Goal: Information Seeking & Learning: Learn about a topic

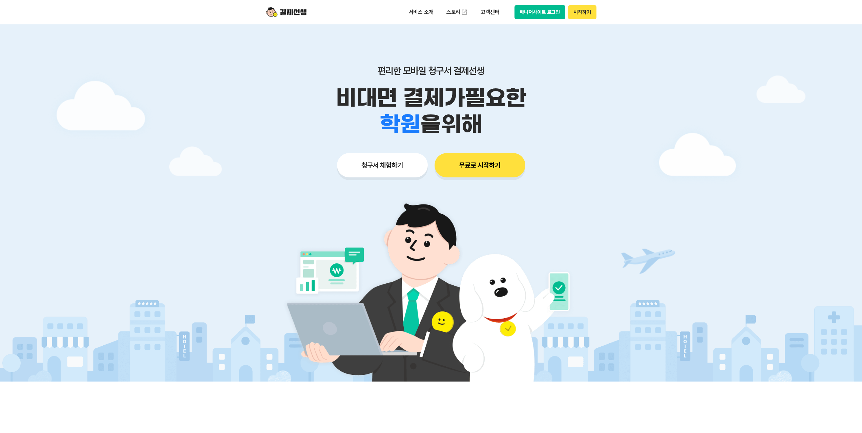
drag, startPoint x: 779, startPoint y: 179, endPoint x: 770, endPoint y: 184, distance: 10.5
click at [778, 180] on div at bounding box center [431, 202] width 862 height 357
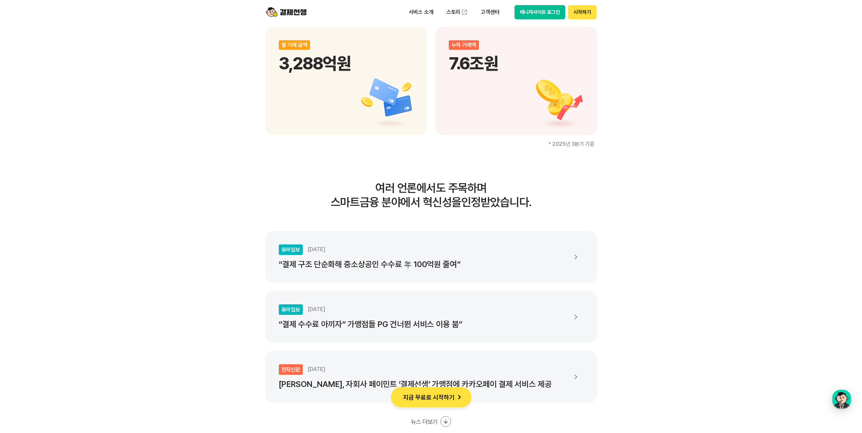
scroll to position [1152, 0]
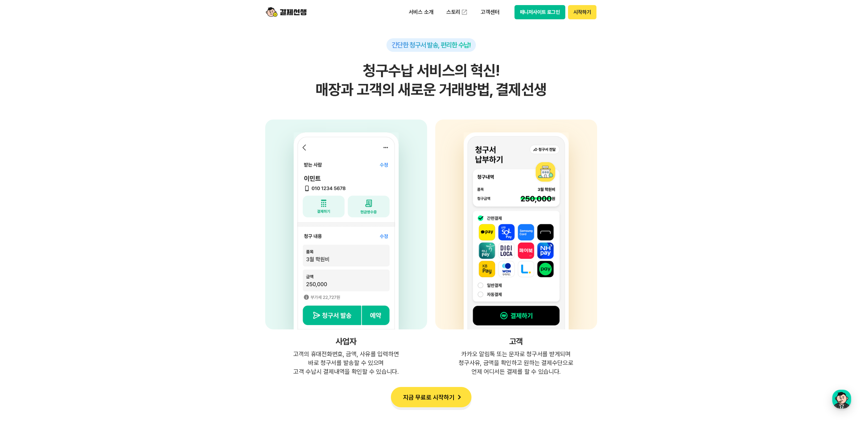
scroll to position [1728, 0]
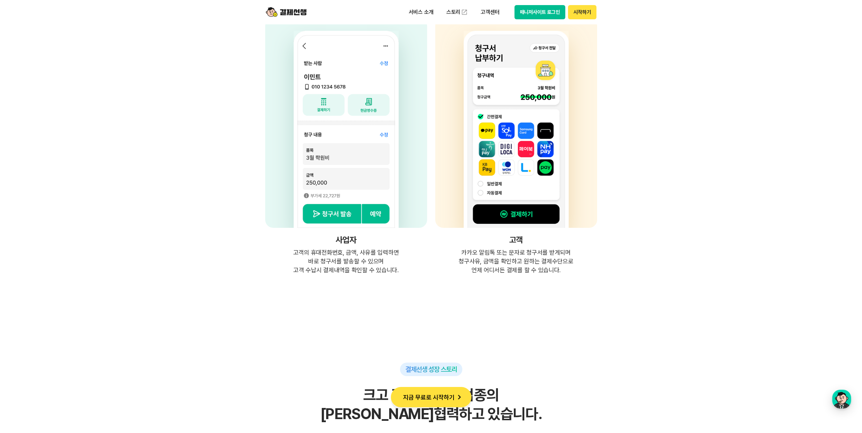
click at [694, 209] on section "간단한 청구서 발송, 편리한 수납! 청구수납 서비스의 혁신! 매장과 고객의 새로운 거래방법, 결제선생 사업자 고객의 휴대전화번호, 금액, 사유…" at bounding box center [431, 62] width 862 height 426
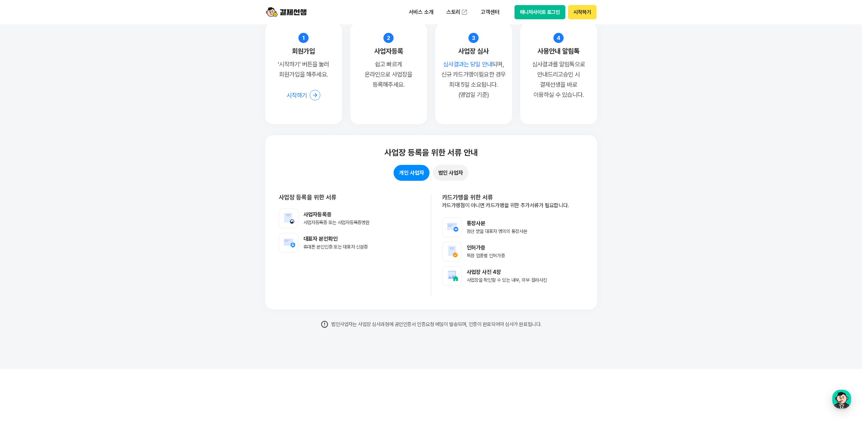
scroll to position [5216, 0]
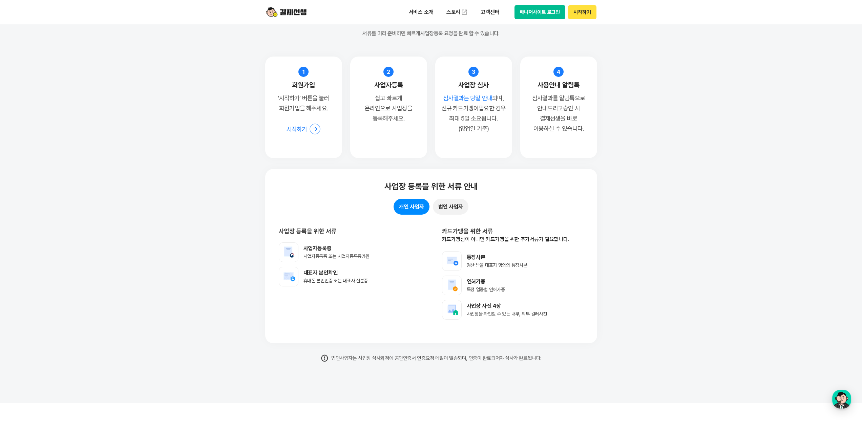
click at [726, 271] on section "쉽고 빠른 등록절차 10분이면 사업장 등록 완료! 지금 바로 등록해보세요. 서류를 미리 준비하면 빠르게 사업장등록 요청을 완료 할 수 있습니다…" at bounding box center [431, 163] width 862 height 480
click at [464, 210] on button "법인 사업자" at bounding box center [451, 207] width 36 height 16
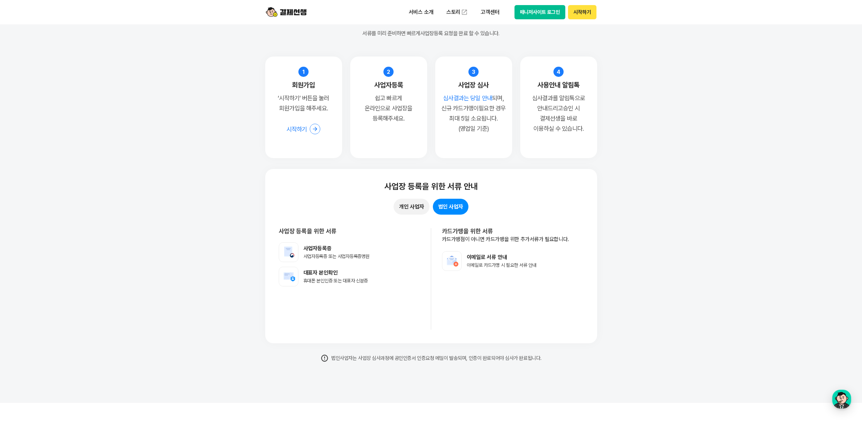
click at [395, 203] on button "개인 사업자" at bounding box center [412, 207] width 36 height 16
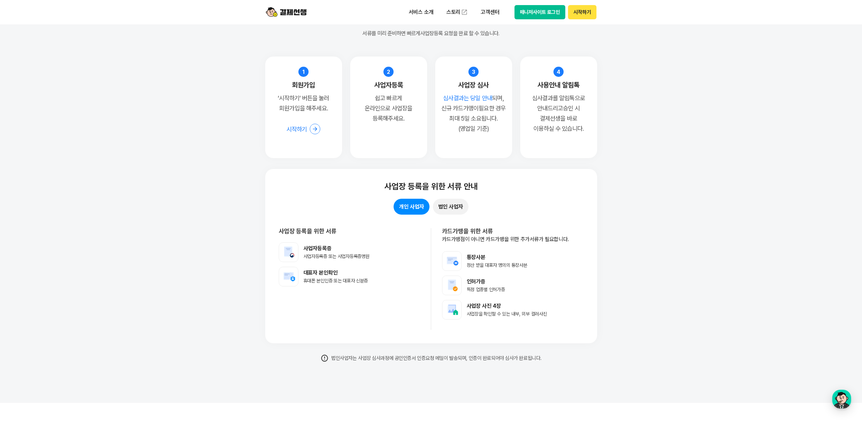
click at [664, 233] on section "쉽고 빠른 등록절차 10분이면 사업장 등록 완료! 지금 바로 등록해보세요. 서류를 미리 준비하면 빠르게 사업장등록 요청을 완료 할 수 있습니다…" at bounding box center [431, 163] width 862 height 480
click at [660, 234] on section "쉽고 빠른 등록절차 10분이면 사업장 등록 완료! 지금 바로 등록해보세요. 서류를 미리 준비하면 빠르게 사업장등록 요청을 완료 할 수 있습니다…" at bounding box center [431, 163] width 862 height 480
click at [312, 251] on p "사업자등록증" at bounding box center [337, 248] width 66 height 7
drag, startPoint x: 304, startPoint y: 252, endPoint x: 372, endPoint y: 254, distance: 67.4
click at [357, 260] on li "사업자등록증 사업자등록증 또는 사업자등록증명원" at bounding box center [349, 253] width 141 height 20
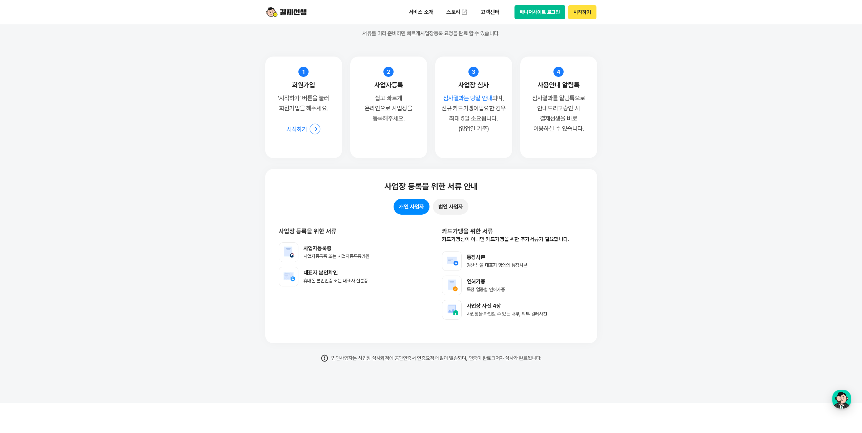
click at [379, 258] on li "사업자등록증 사업자등록증 또는 사업자등록증명원" at bounding box center [349, 253] width 141 height 20
drag, startPoint x: 369, startPoint y: 281, endPoint x: 301, endPoint y: 265, distance: 69.7
click at [301, 265] on ul "사업자등록증 사업자등록증 또는 사업자등록증명원 대표자 본인확인 휴대폰 본인인증 또는 대표자 신분증" at bounding box center [349, 265] width 141 height 44
click at [404, 271] on li "대표자 본인확인 휴대폰 본인인증 또는 대표자 신분증" at bounding box center [349, 277] width 141 height 20
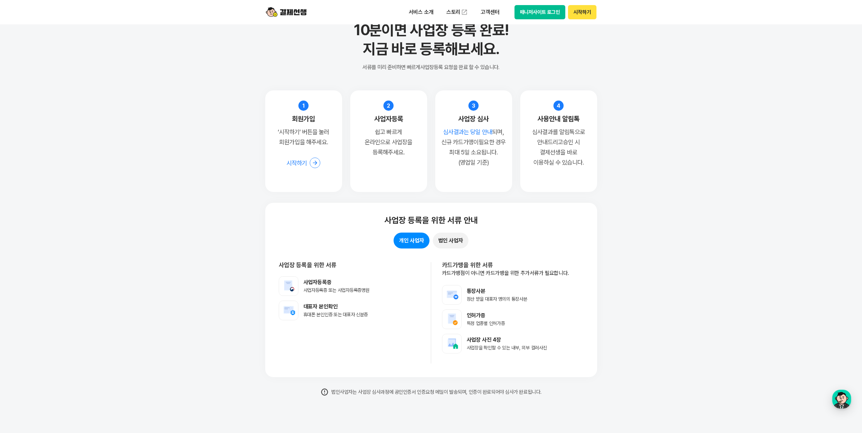
click at [710, 292] on section "쉽고 빠른 등록절차 10분이면 사업장 등록 완료! 지금 바로 등록해보세요. 서류를 미리 준비하면 빠르게 사업장등록 요청을 완료 할 수 있습니다…" at bounding box center [431, 197] width 862 height 480
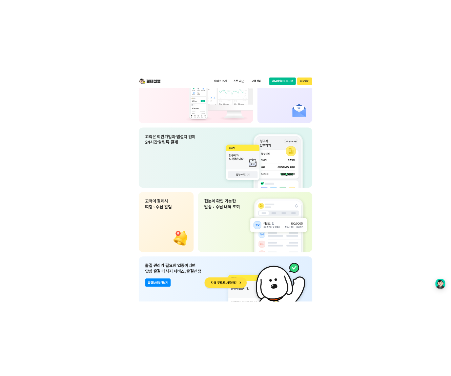
scroll to position [4386, 0]
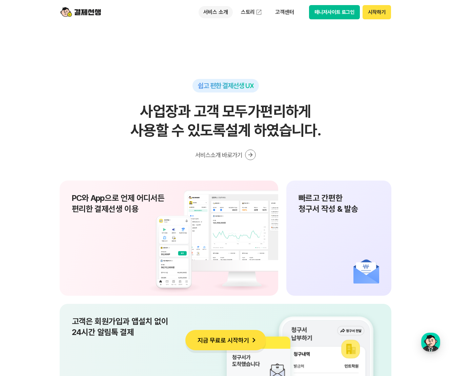
click at [218, 13] on p "서비스 소개" at bounding box center [215, 12] width 34 height 12
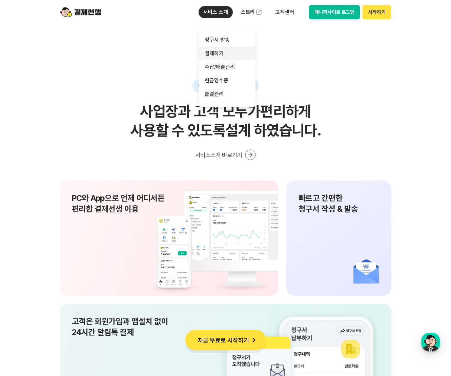
click at [230, 52] on link "결제하기" at bounding box center [226, 54] width 57 height 14
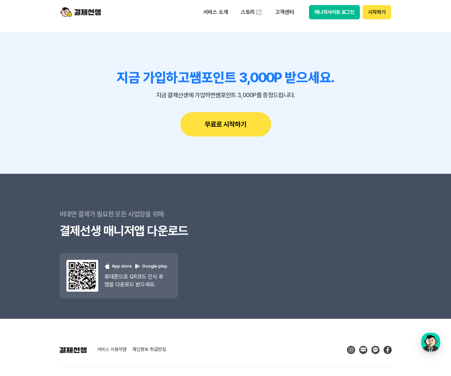
scroll to position [2172, 0]
